Goal: Information Seeking & Learning: Learn about a topic

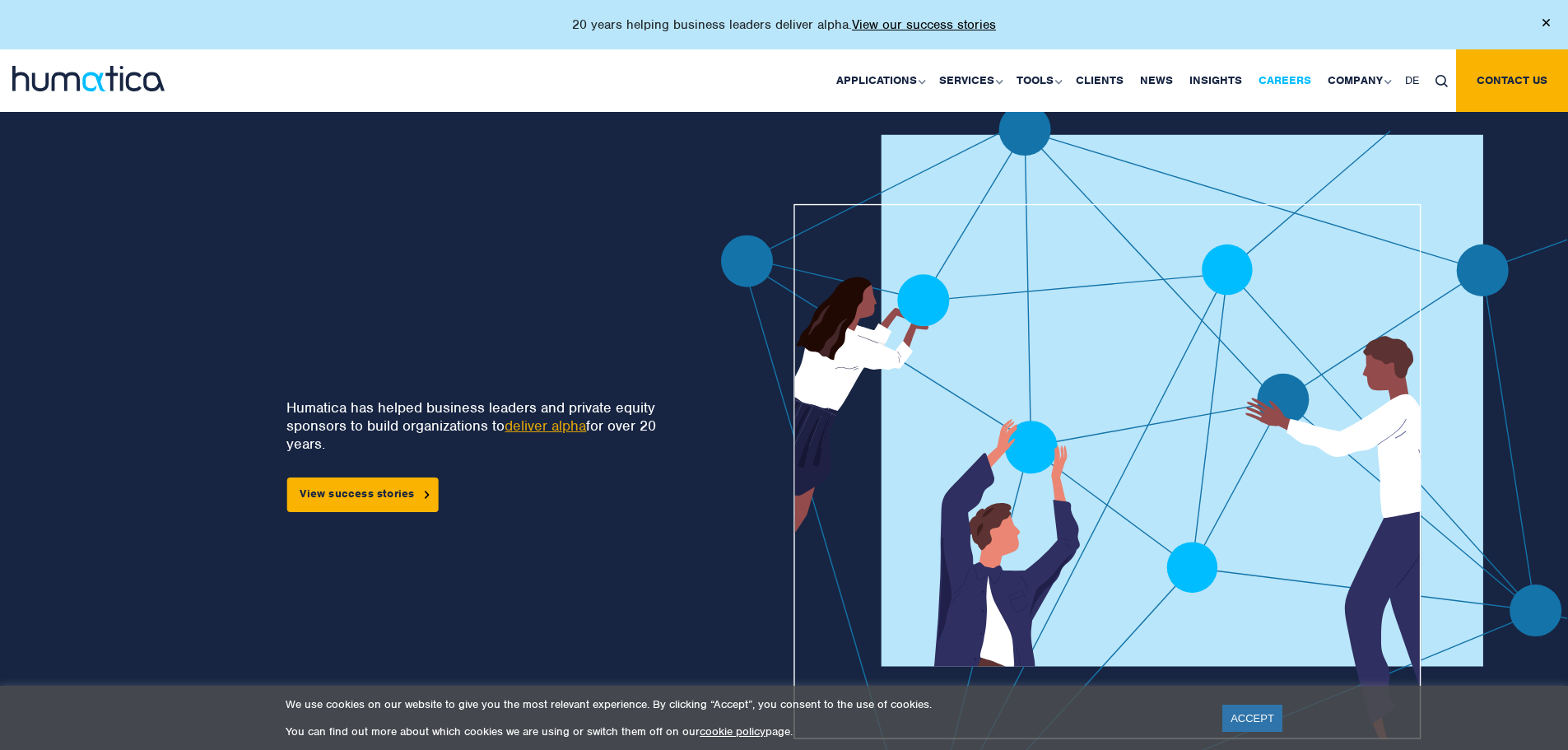
click at [1291, 81] on link "Careers" at bounding box center [1284, 80] width 69 height 62
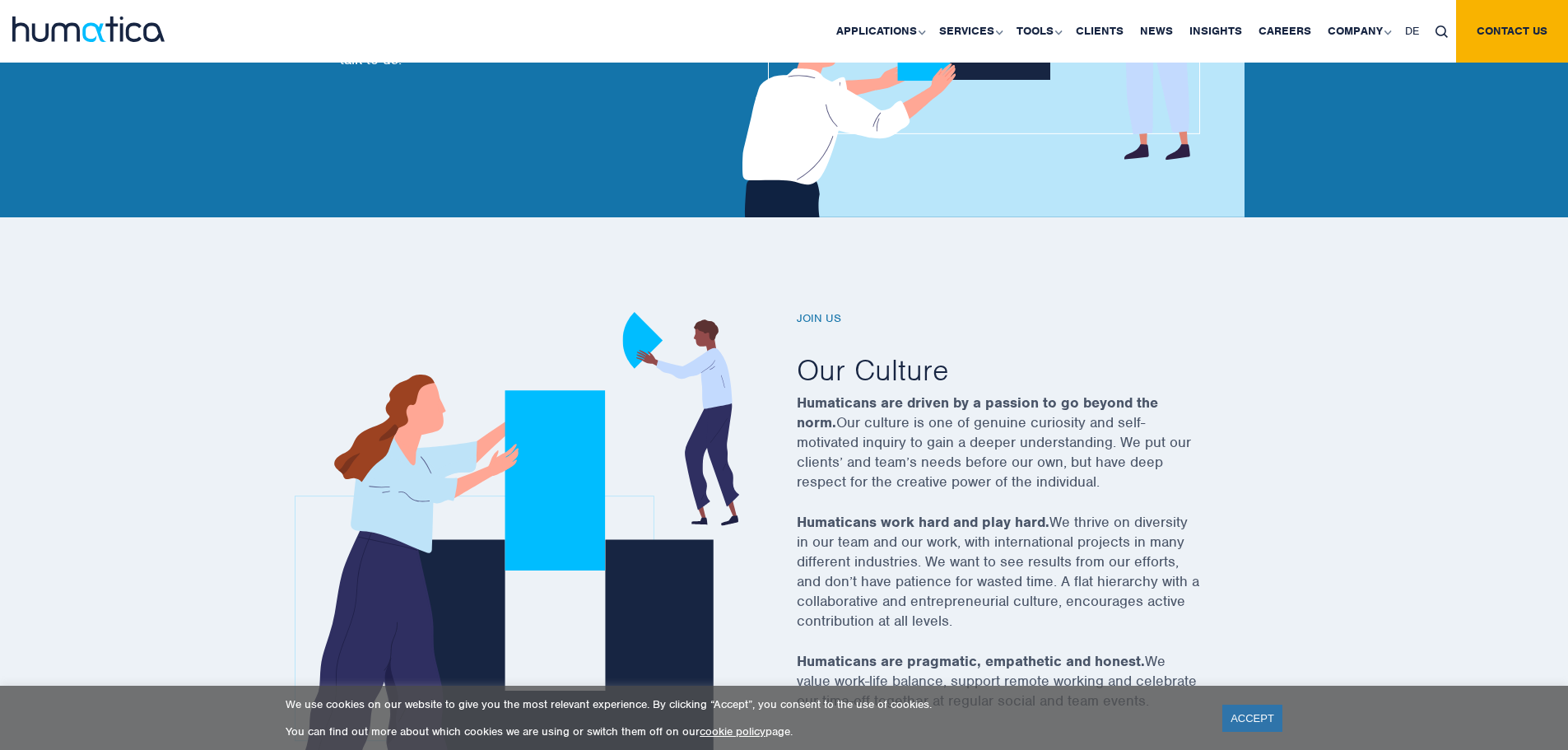
scroll to position [329, 0]
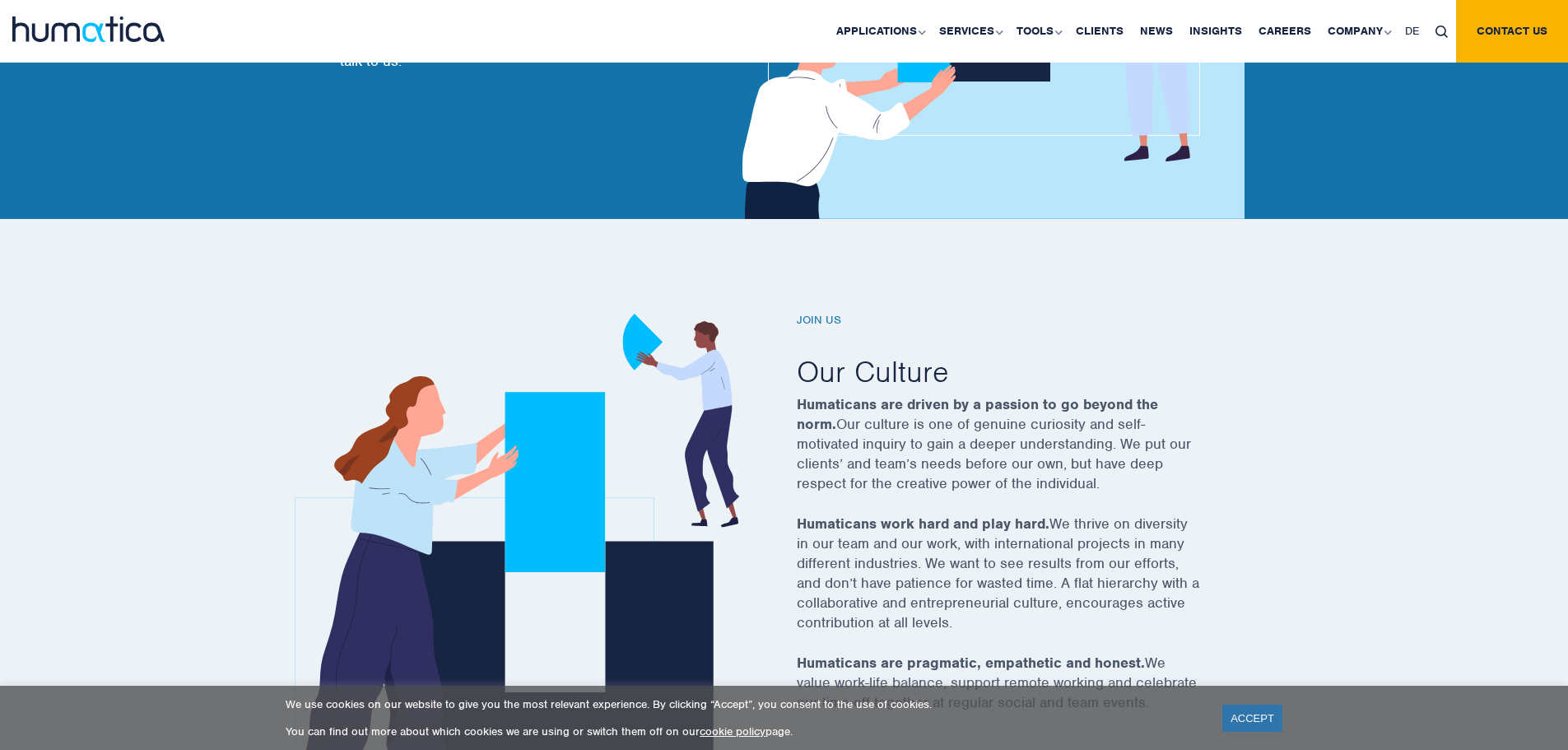
click at [814, 320] on h6 "Join us" at bounding box center [1018, 321] width 444 height 14
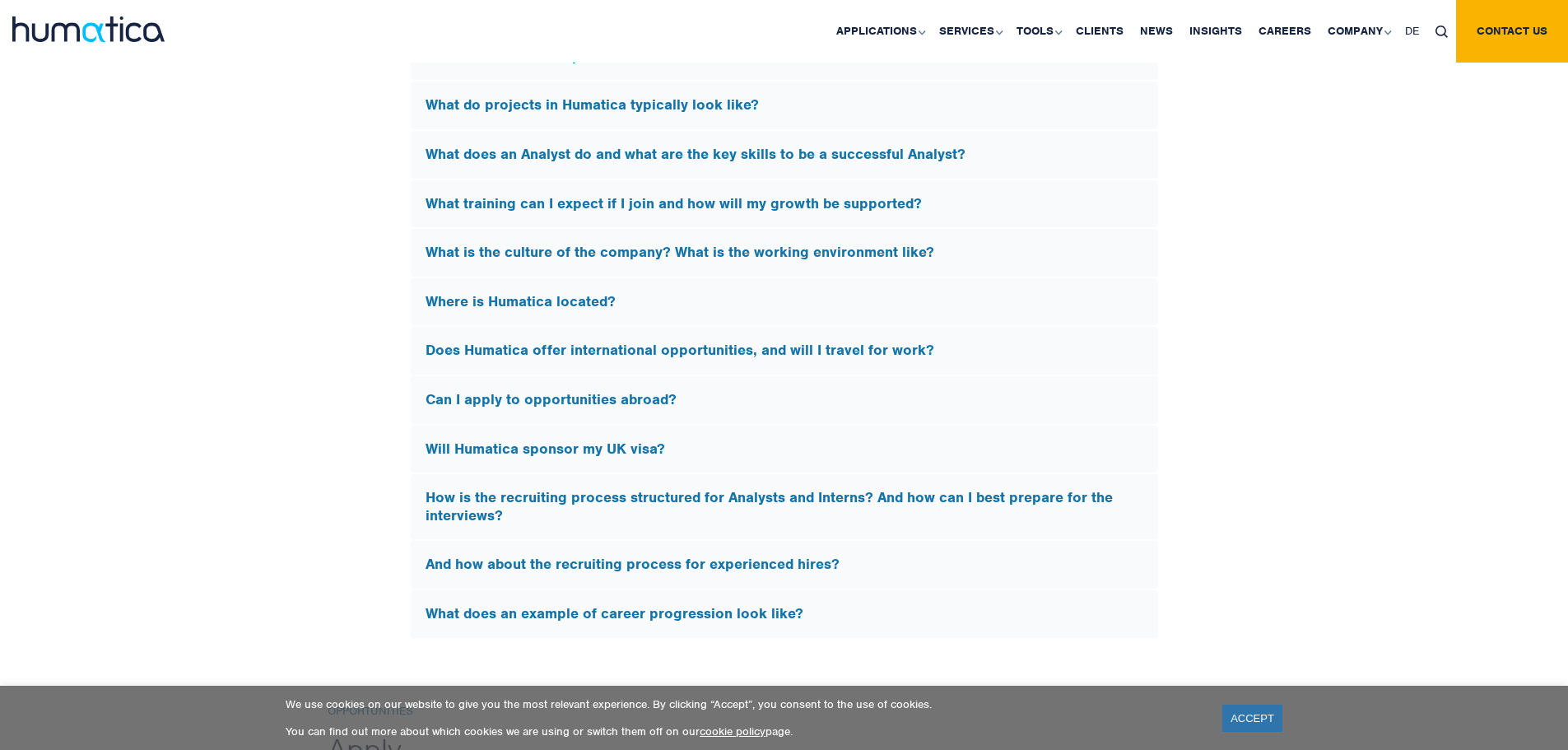
scroll to position [4940, 0]
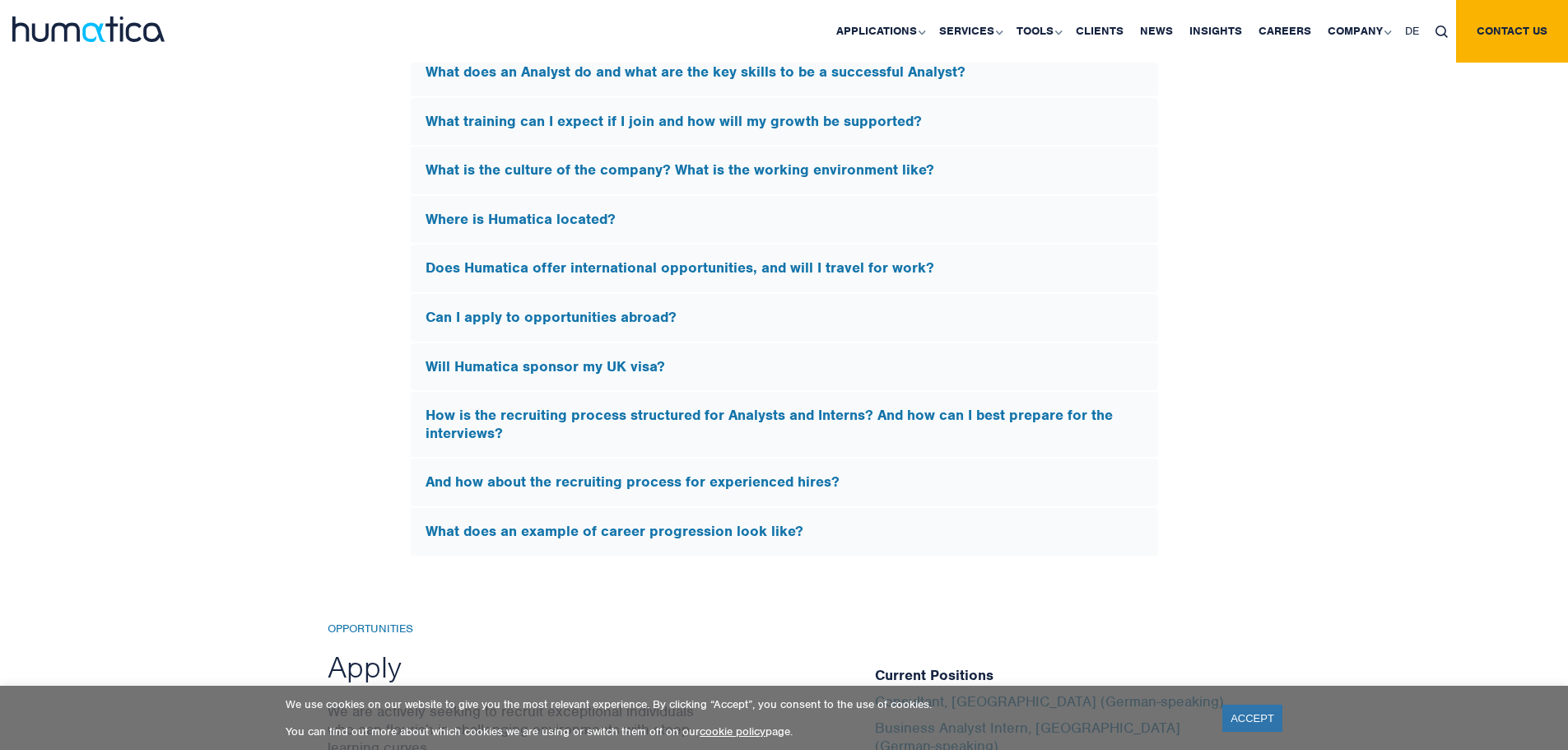
click at [643, 375] on div "Will Humatica sponsor my UK visa?" at bounding box center [784, 367] width 747 height 48
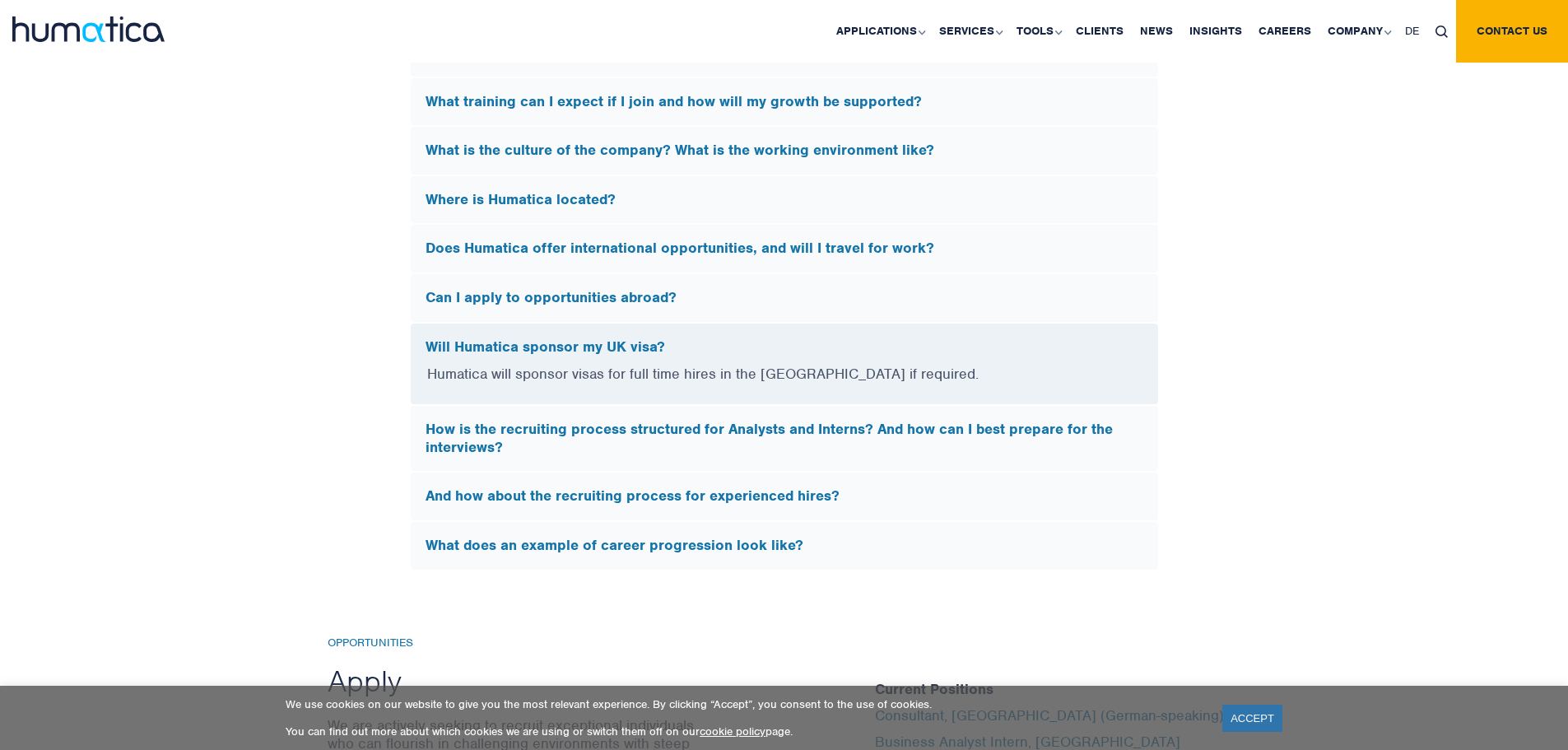
scroll to position [4688, 0]
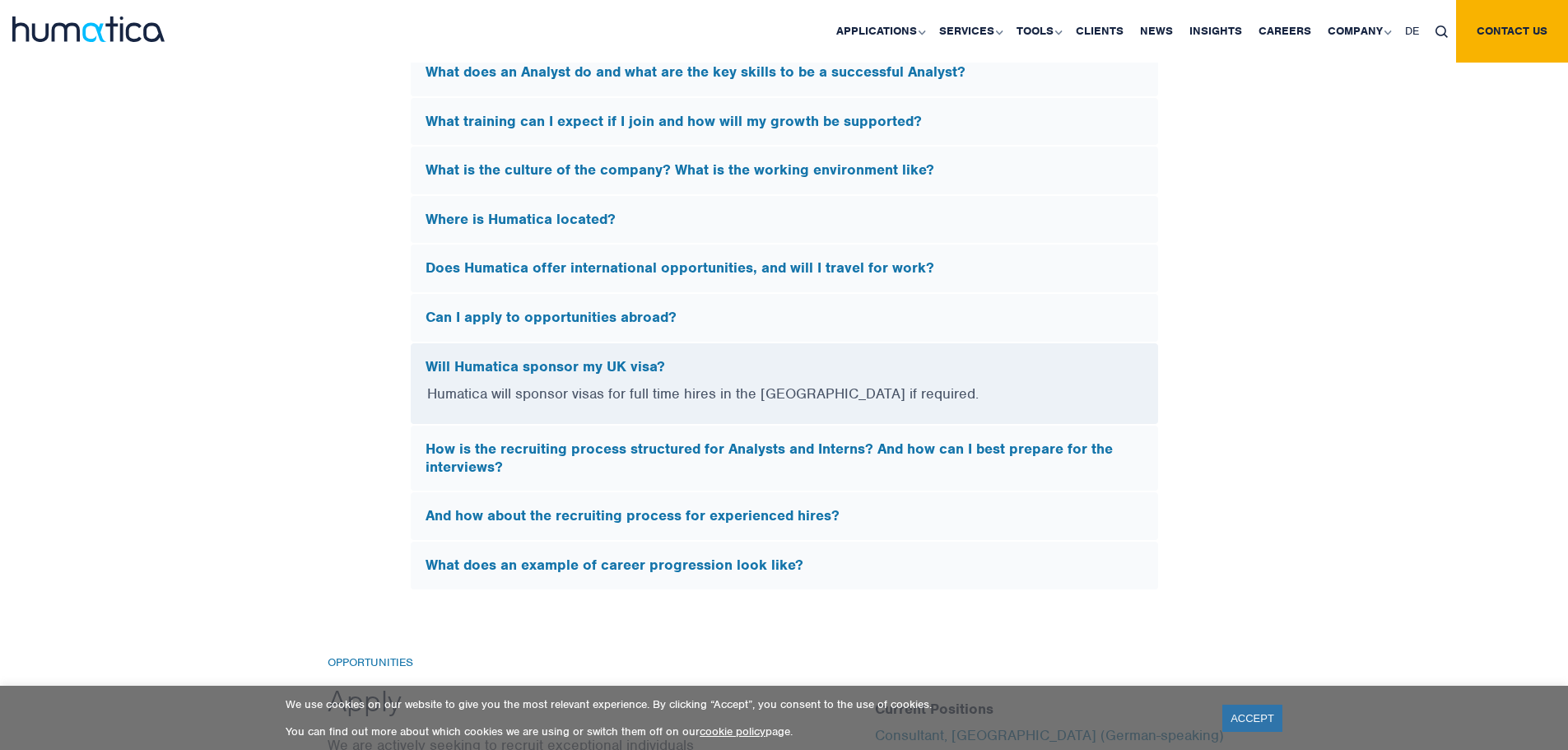
click at [654, 361] on h5 "Will Humatica sponsor my UK visa?" at bounding box center [784, 367] width 717 height 18
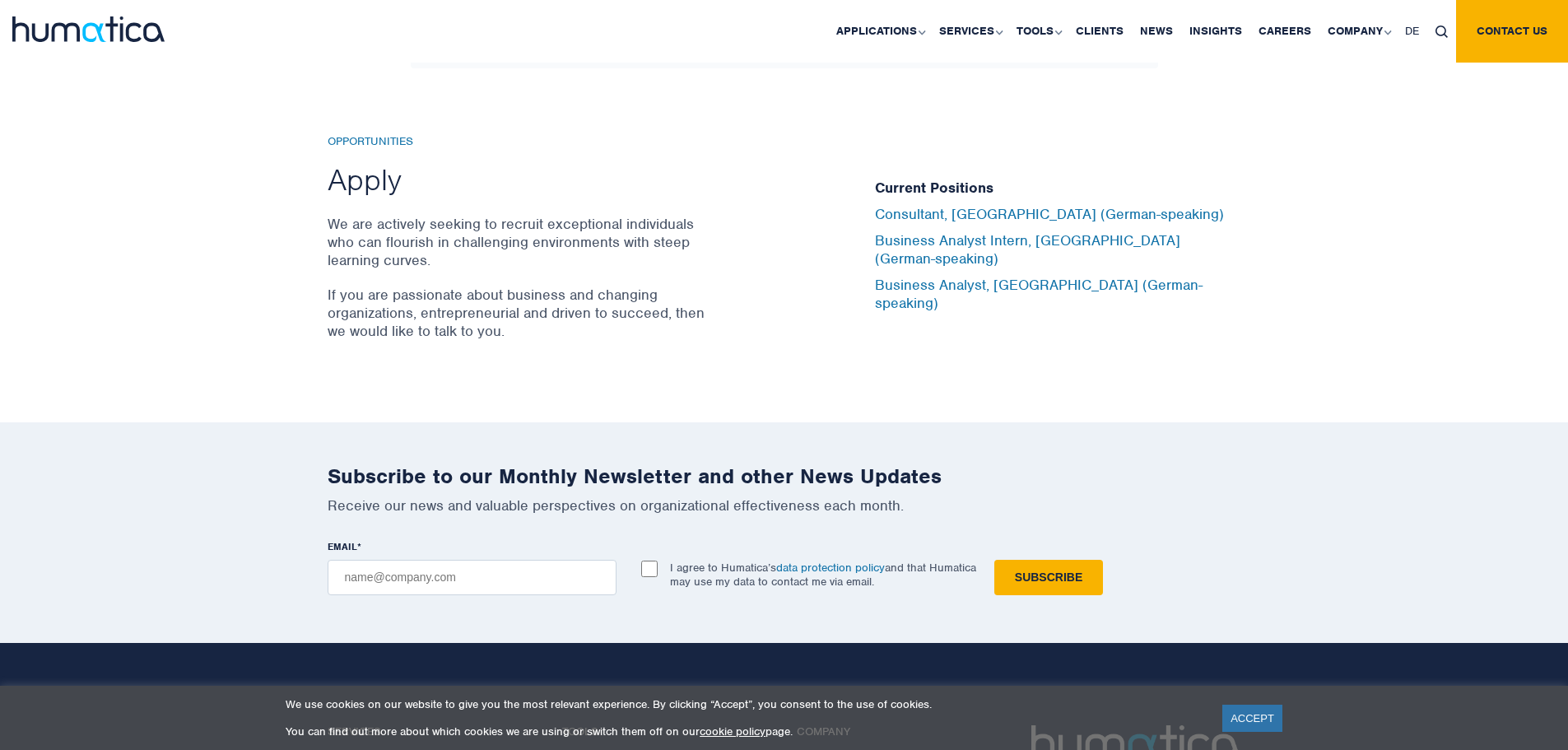
scroll to position [5181, 0]
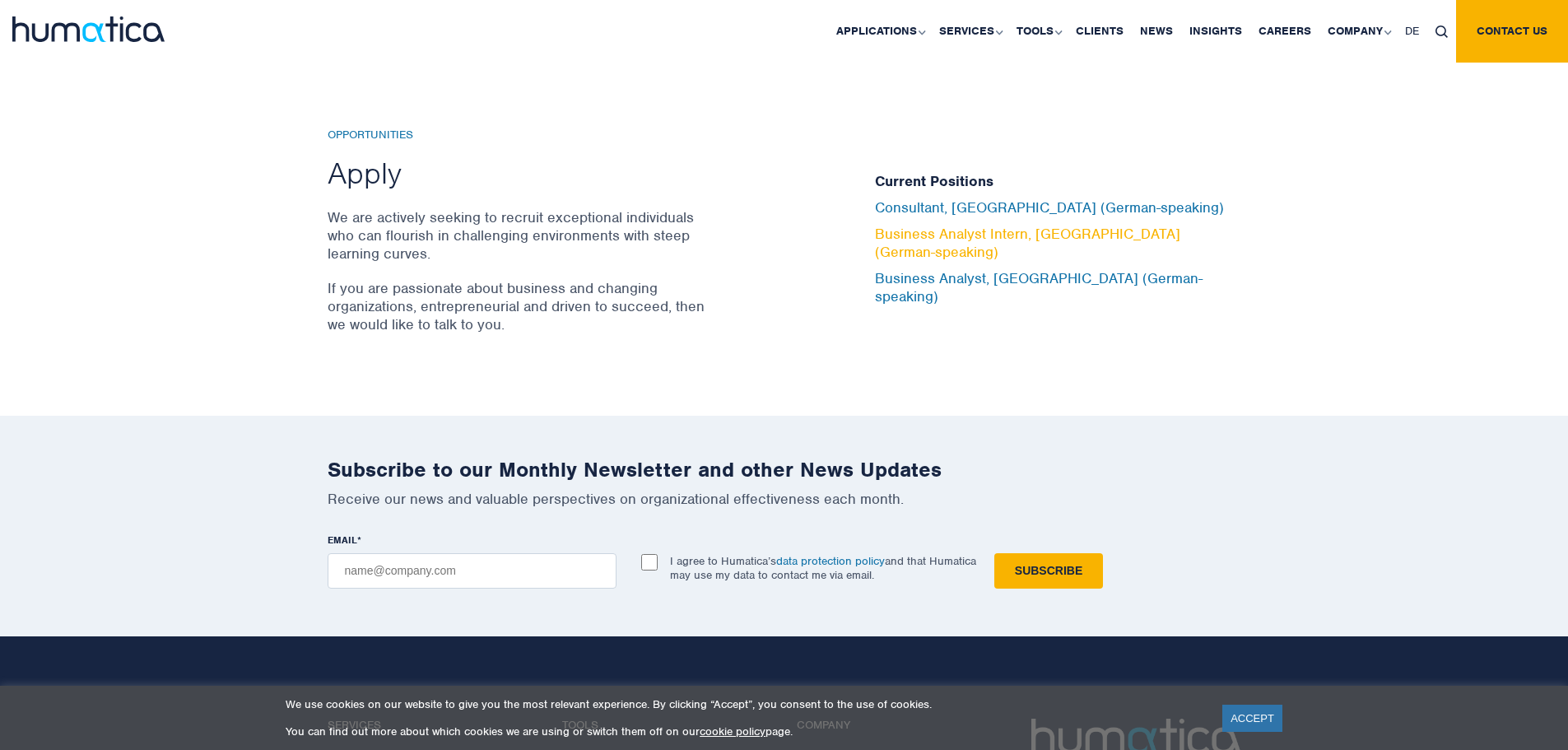
click at [917, 252] on link "Business Analyst Intern, [GEOGRAPHIC_DATA] (German-speaking)" at bounding box center [1027, 242] width 305 height 36
